Goal: Find contact information: Find contact information

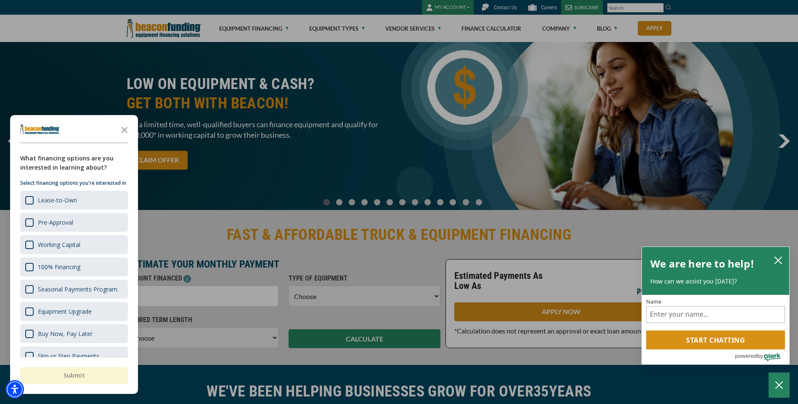
click at [503, 9] on div at bounding box center [399, 202] width 798 height 404
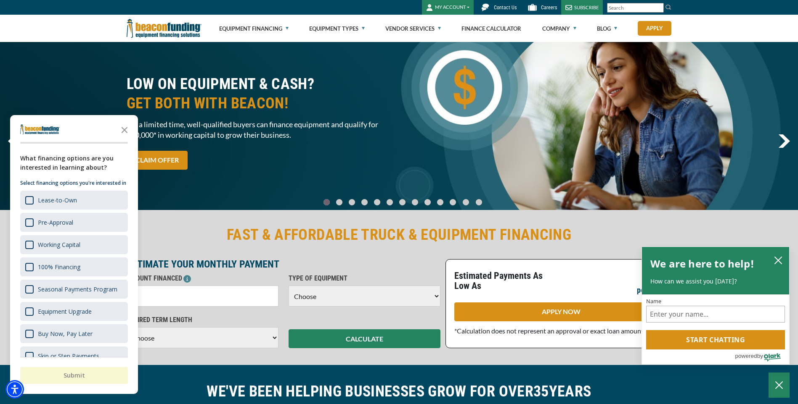
click at [503, 9] on span "Contact Us" at bounding box center [505, 8] width 23 height 6
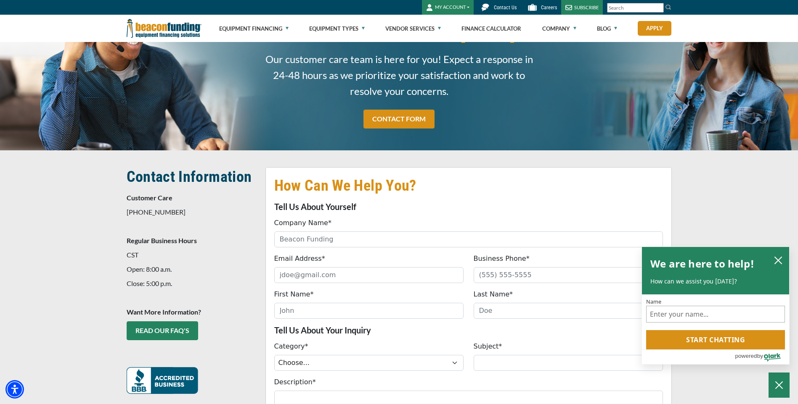
scroll to position [126, 0]
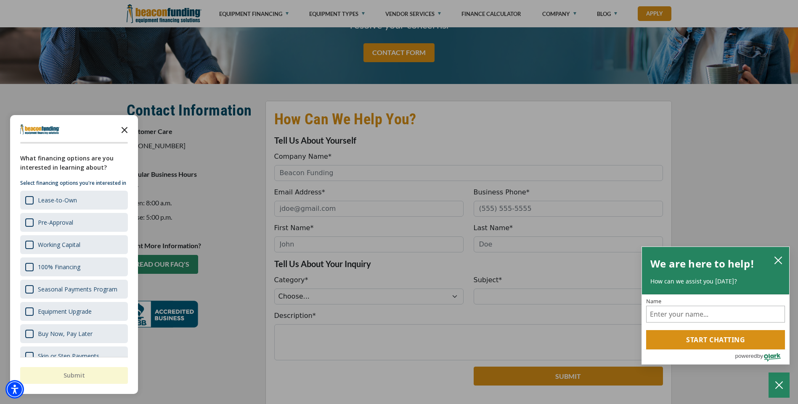
click at [126, 129] on icon "Close the survey" at bounding box center [124, 129] width 17 height 17
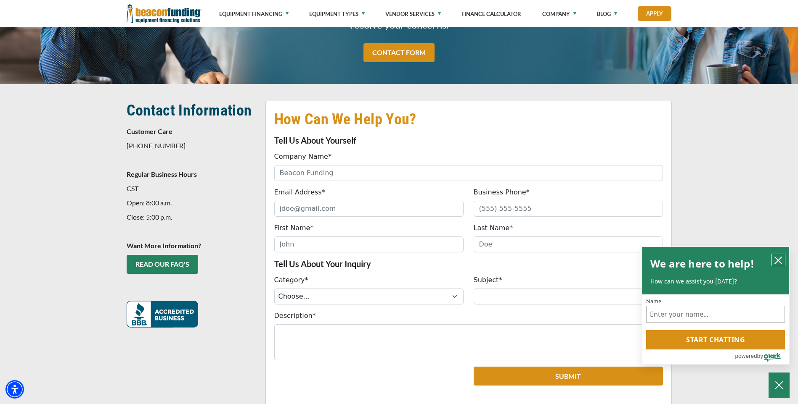
click at [775, 259] on icon "close chatbox" at bounding box center [778, 260] width 8 height 8
